Goal: Check status

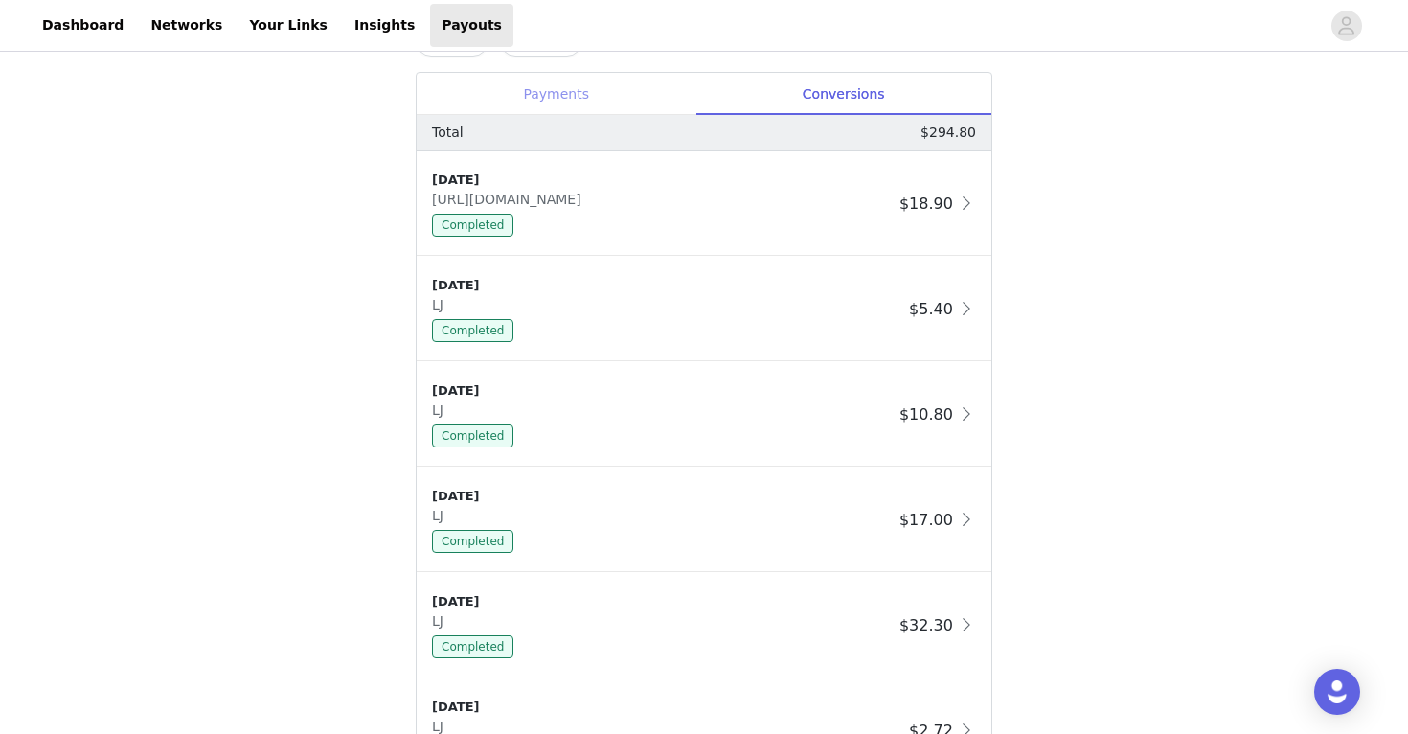
click at [619, 107] on div "Payments" at bounding box center [556, 94] width 279 height 43
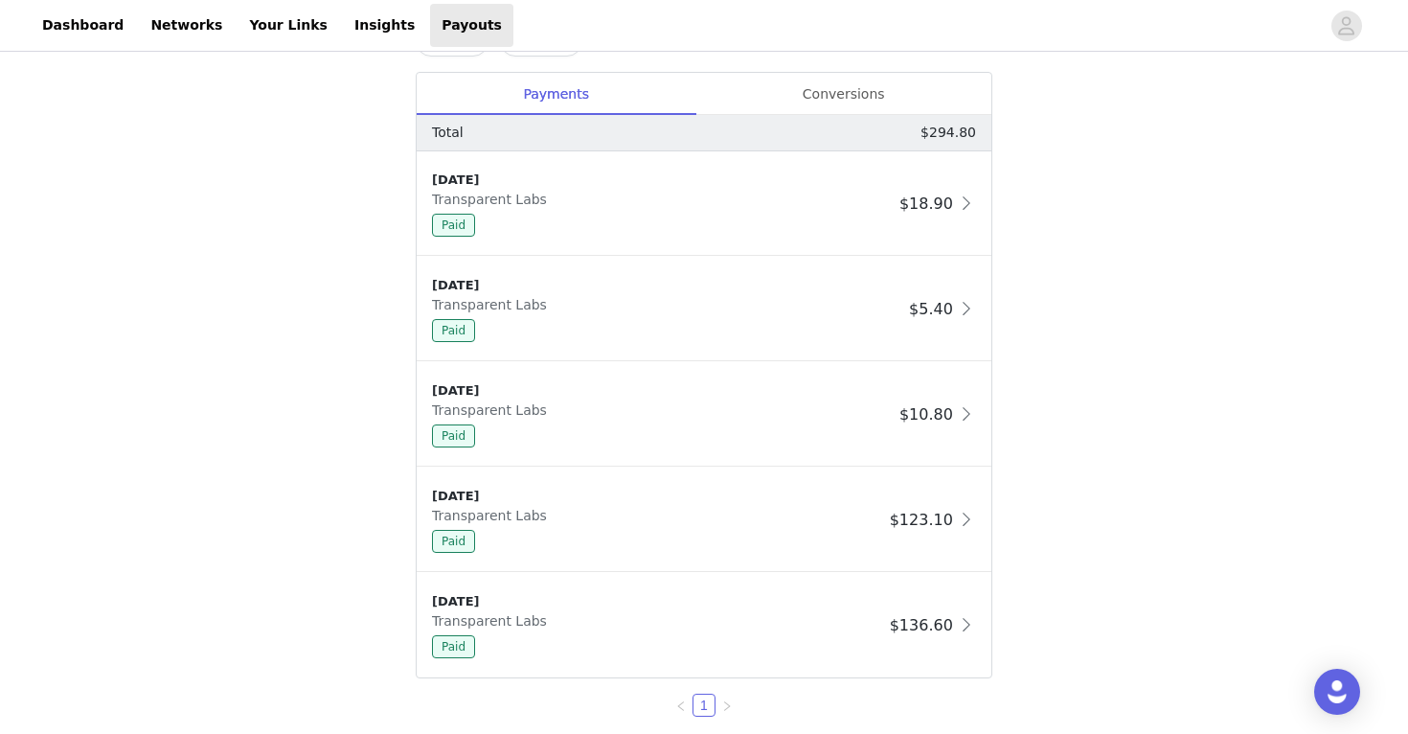
click at [803, 123] on div "Total $294.80" at bounding box center [704, 133] width 544 height 20
click at [815, 104] on div "Conversions" at bounding box center [844, 94] width 296 height 43
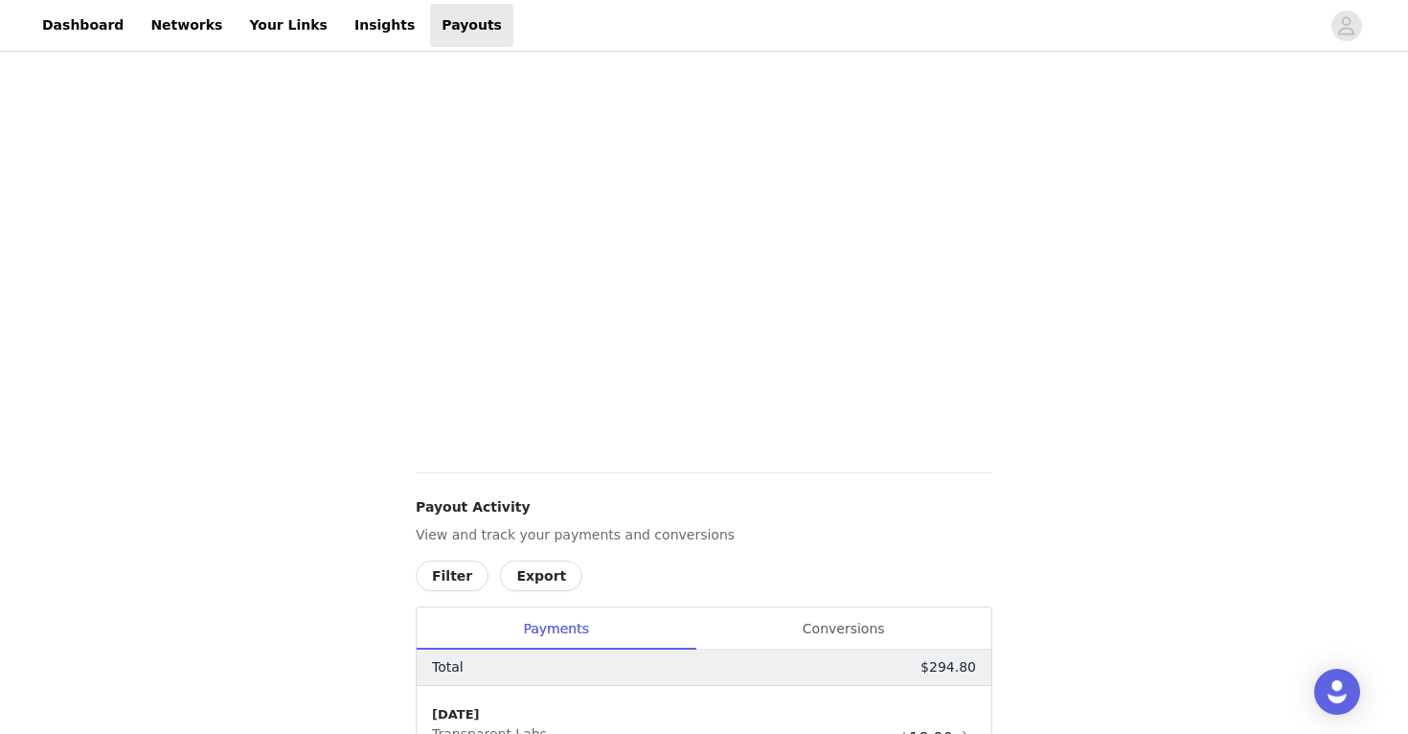
scroll to position [427, 0]
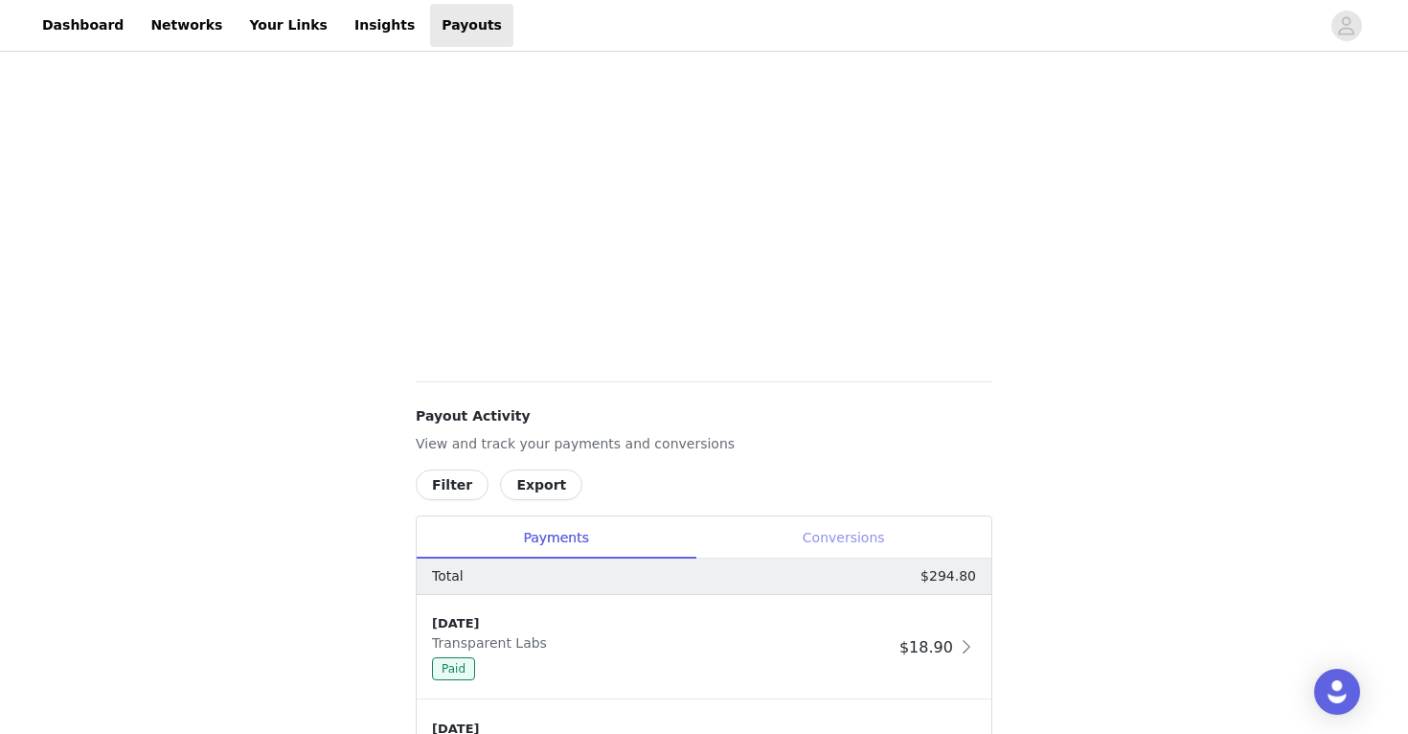
click at [844, 529] on div "Conversions" at bounding box center [844, 537] width 296 height 43
